Goal: Check status: Check status

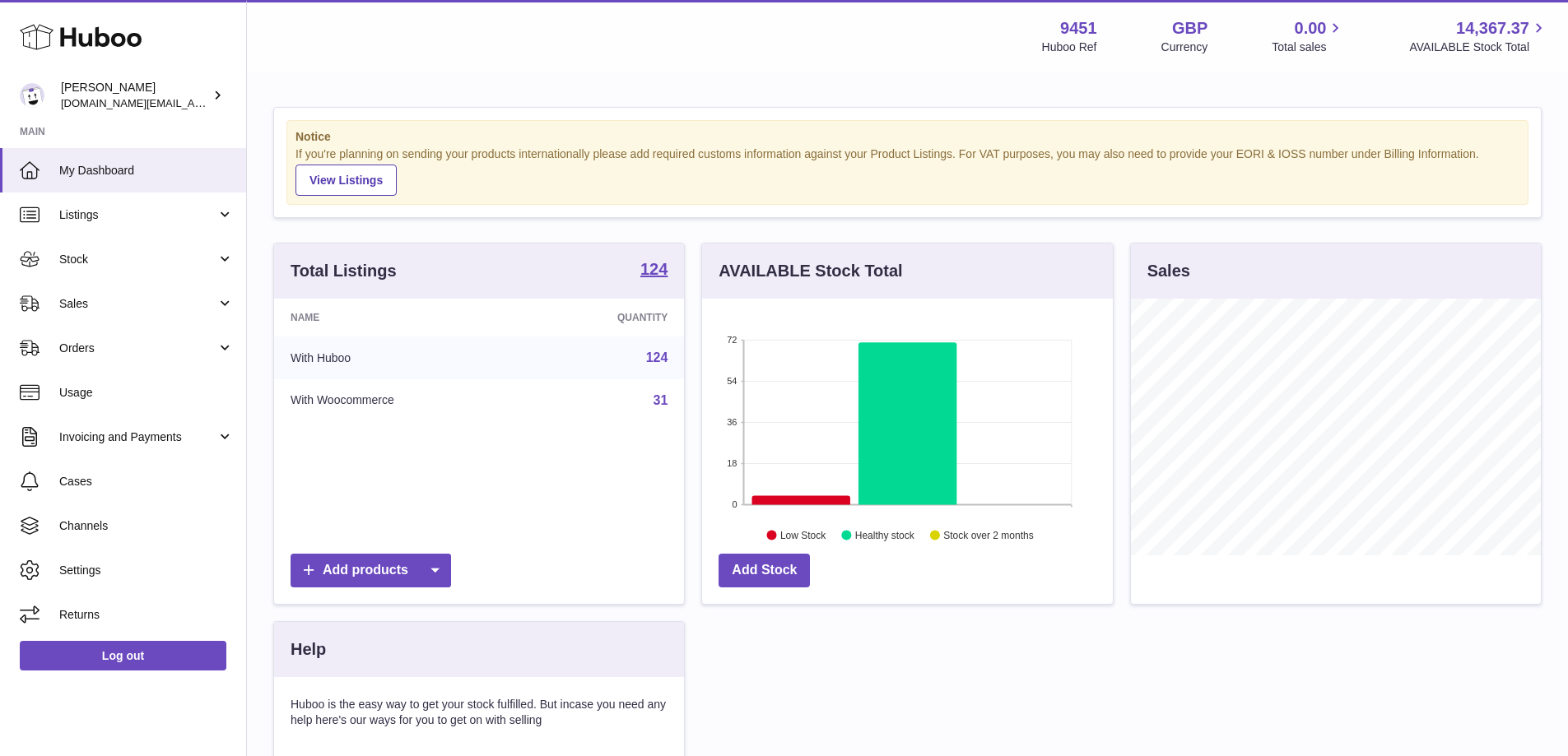
scroll to position [257, 411]
click at [83, 300] on span "Sales" at bounding box center [138, 304] width 157 height 15
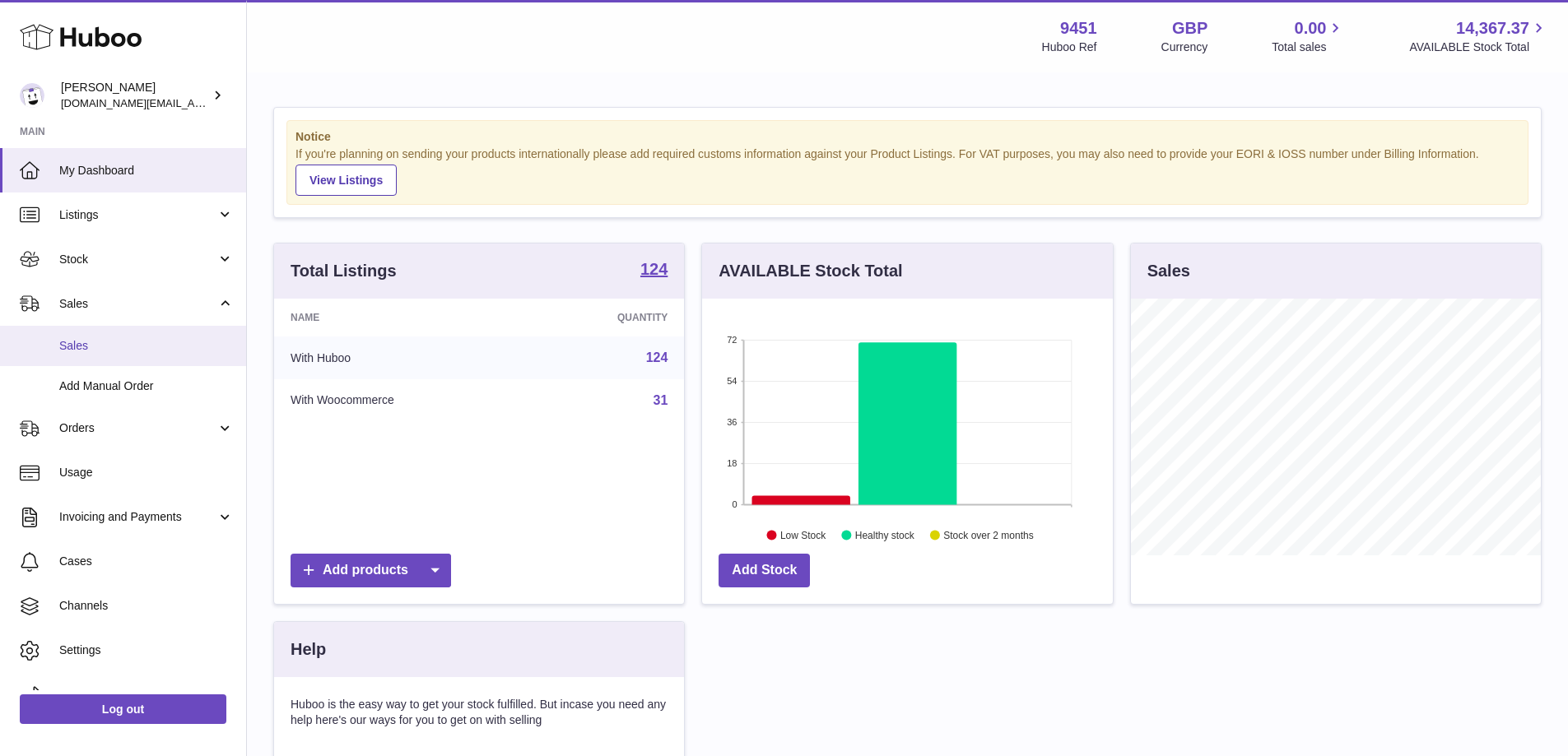
click at [76, 342] on span "Sales" at bounding box center [146, 346] width 175 height 15
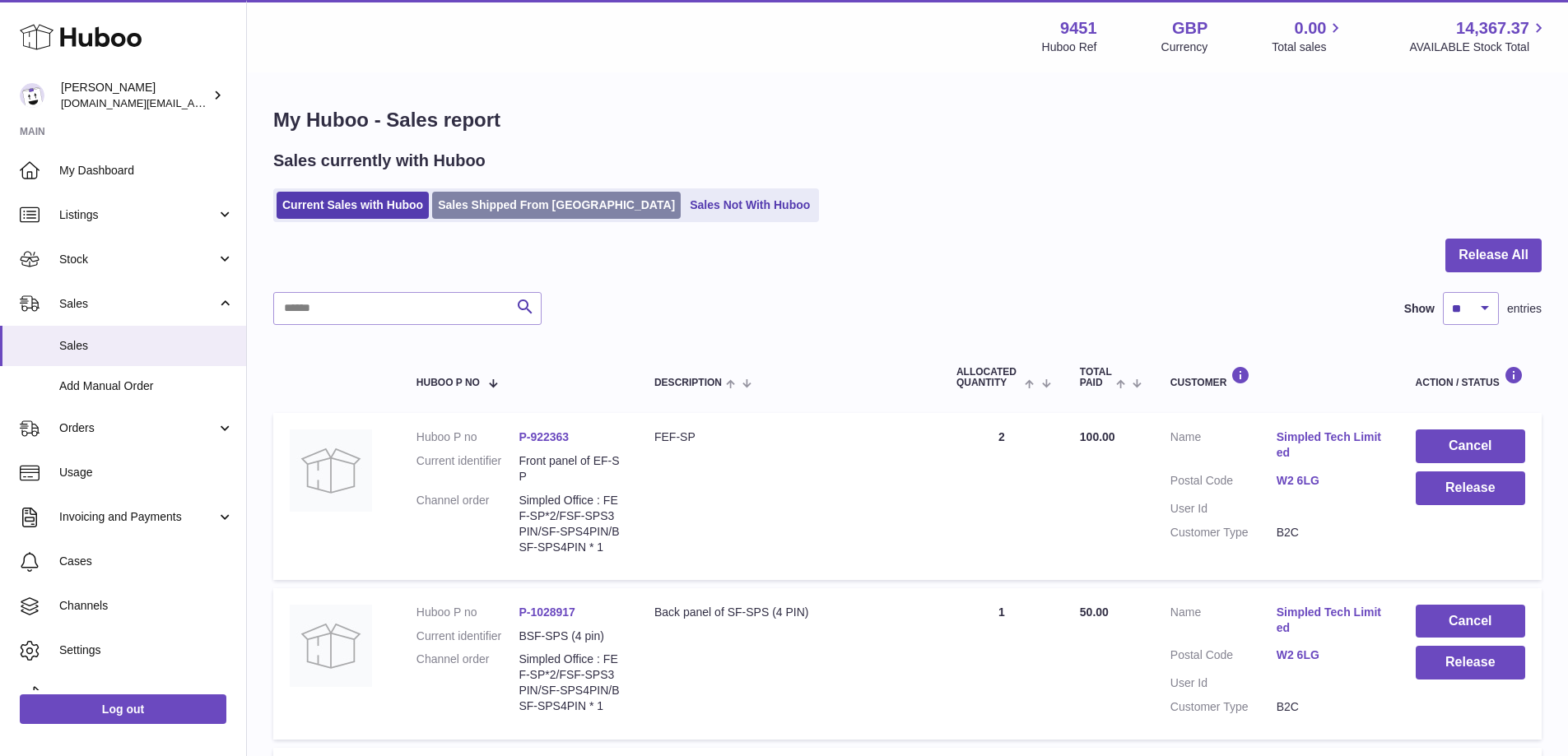
click at [482, 202] on link "Sales Shipped From Huboo" at bounding box center [557, 206] width 248 height 28
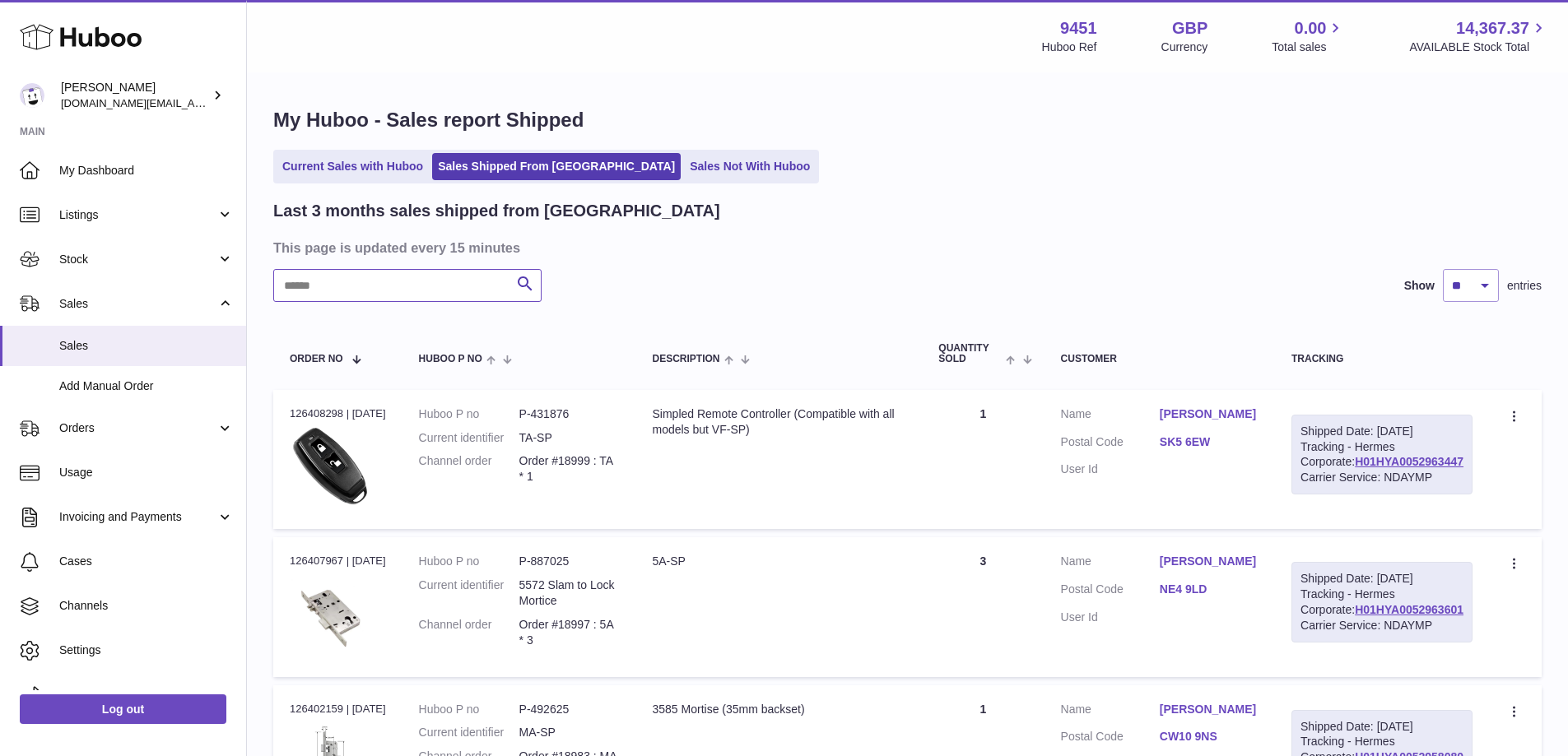
click at [399, 288] on input "text" at bounding box center [407, 285] width 268 height 33
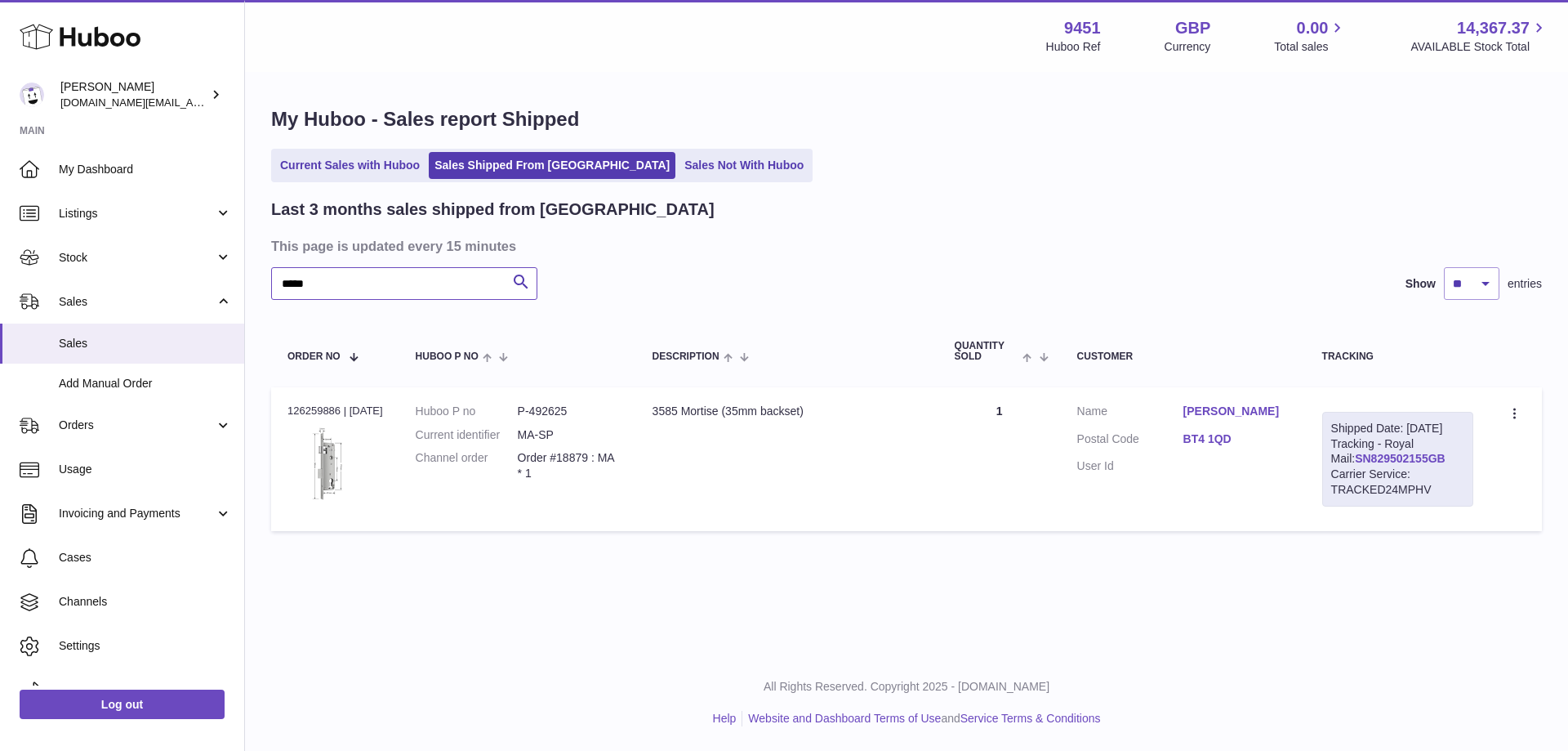
type input "*****"
